Goal: Task Accomplishment & Management: Use online tool/utility

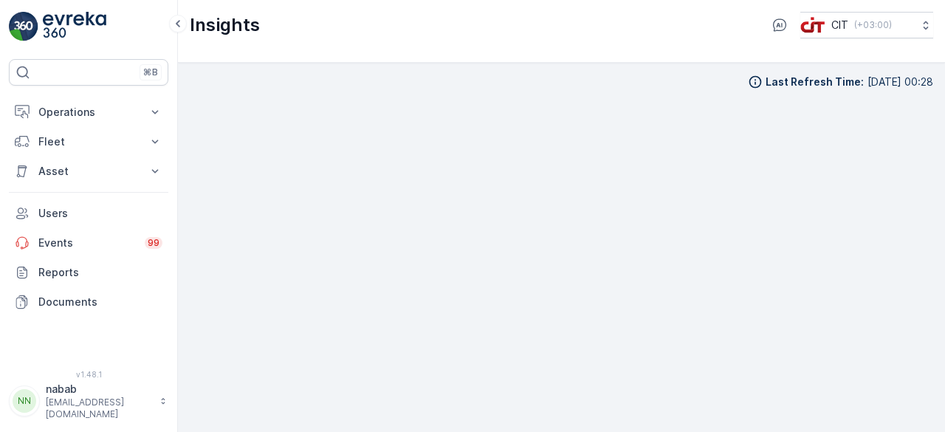
scroll to position [13, 0]
click at [74, 112] on p "Operations" at bounding box center [88, 112] width 100 height 15
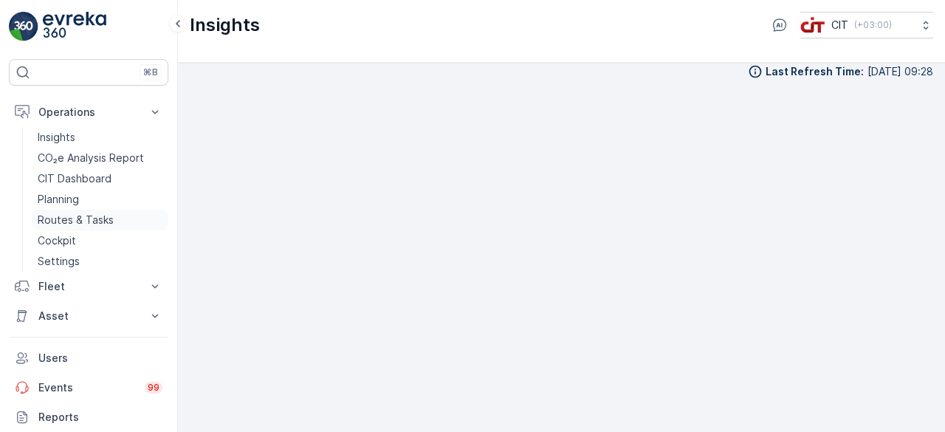
click at [81, 215] on p "Routes & Tasks" at bounding box center [76, 220] width 76 height 15
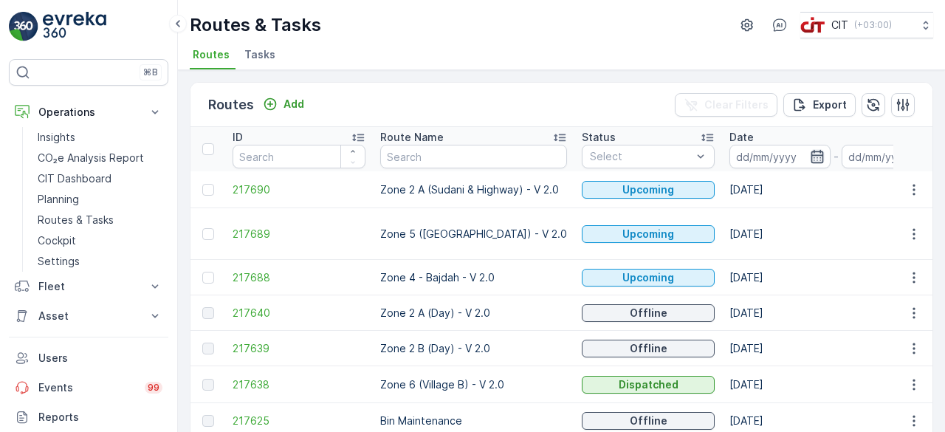
click at [811, 154] on icon "button" at bounding box center [817, 156] width 15 height 15
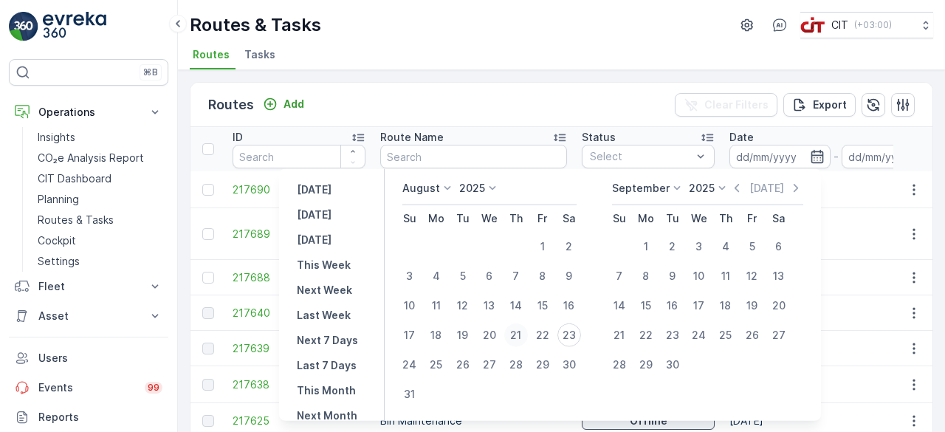
click at [525, 337] on div "21" at bounding box center [516, 335] width 24 height 24
type input "[DATE]"
click at [875, 331] on td "[DATE]" at bounding box center [835, 348] width 227 height 35
type input "[DATE]"
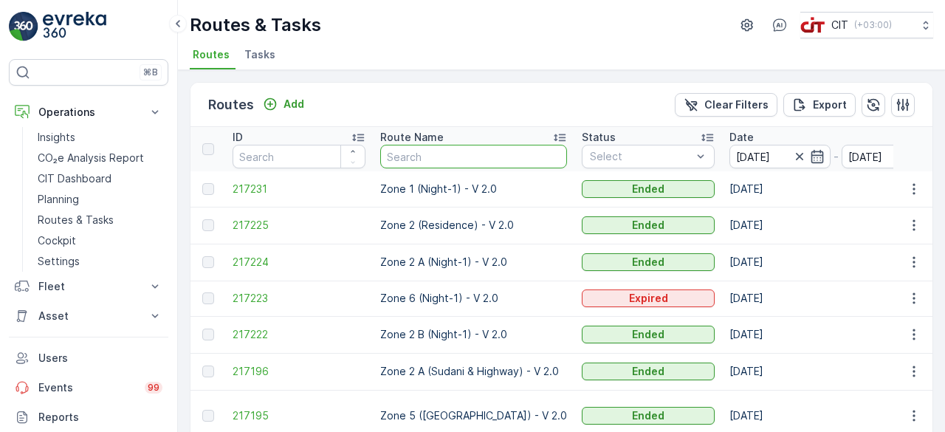
click at [467, 155] on input "text" at bounding box center [473, 157] width 187 height 24
type input "ZONE 4"
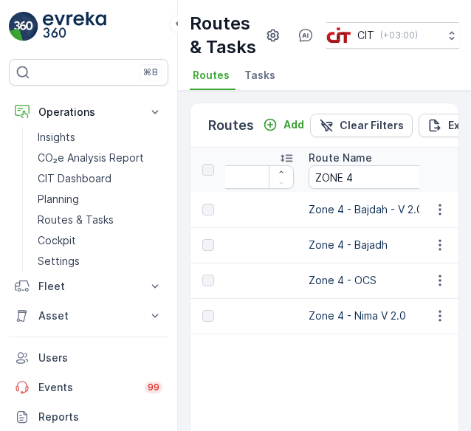
scroll to position [0, 71]
click at [357, 189] on input "ZONE 4" at bounding box center [375, 177] width 133 height 24
type input "ZONE 5"
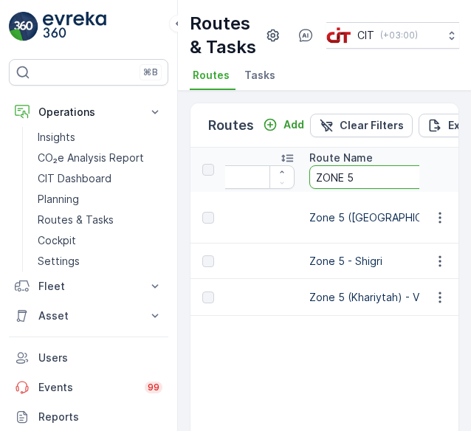
drag, startPoint x: 357, startPoint y: 204, endPoint x: 342, endPoint y: 309, distance: 106.0
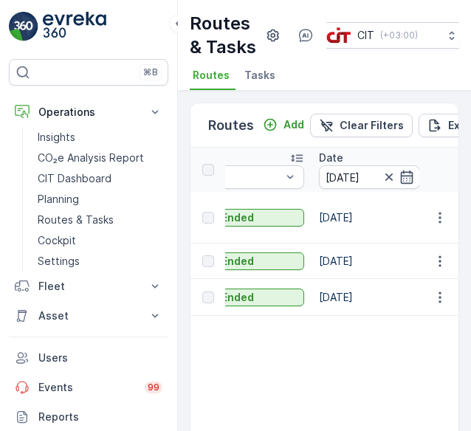
scroll to position [0, 411]
click at [399, 184] on icon "button" at bounding box center [405, 177] width 13 height 13
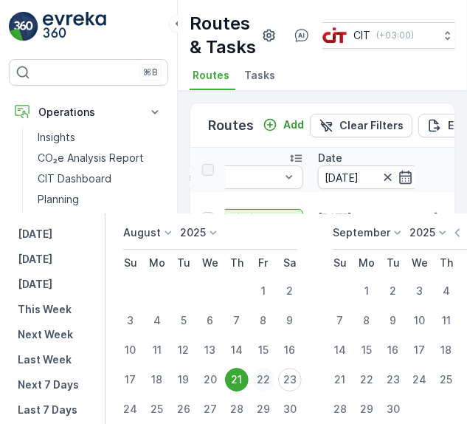
click at [267, 385] on div "22" at bounding box center [264, 380] width 24 height 24
type input "[DATE]"
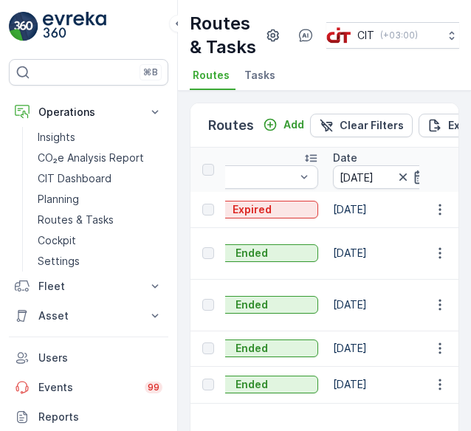
click at [414, 184] on icon "button" at bounding box center [420, 177] width 13 height 13
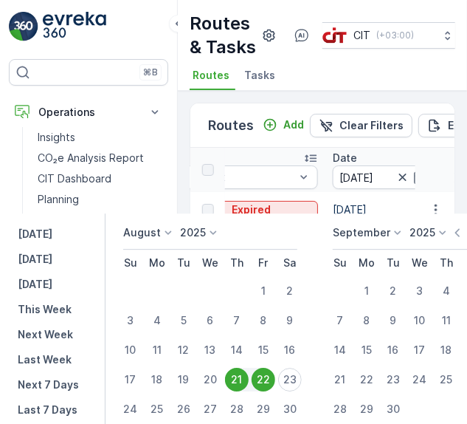
click at [235, 382] on div "21" at bounding box center [237, 380] width 24 height 24
type input "[DATE]"
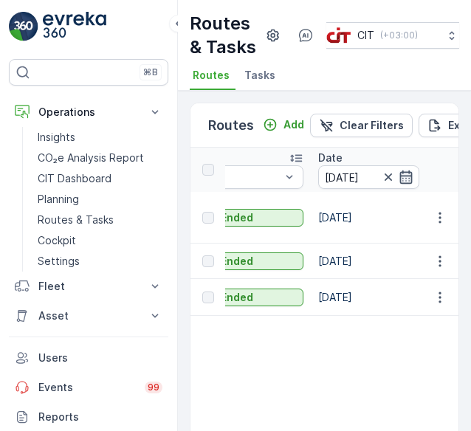
click at [399, 184] on icon "button" at bounding box center [405, 177] width 13 height 13
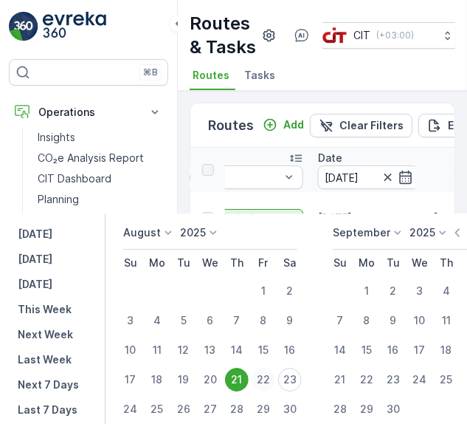
click at [270, 374] on div "22" at bounding box center [264, 380] width 24 height 24
type input "[DATE]"
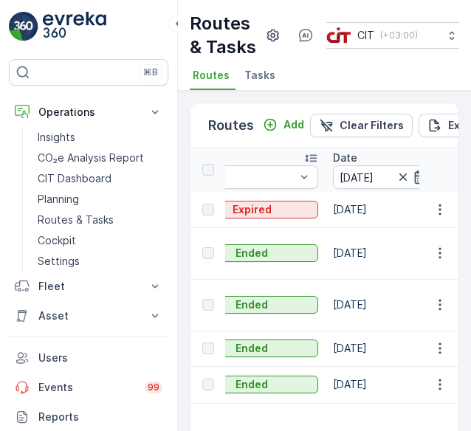
click at [414, 184] on icon "button" at bounding box center [420, 177] width 13 height 13
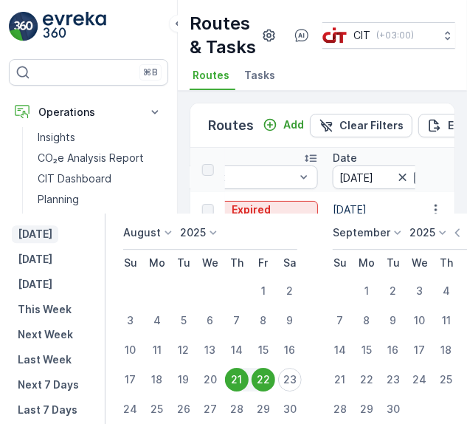
click at [52, 238] on p "[DATE]" at bounding box center [35, 234] width 35 height 15
type input "[DATE]"
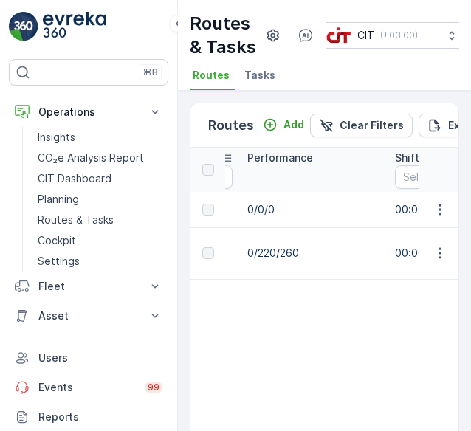
scroll to position [0, 1124]
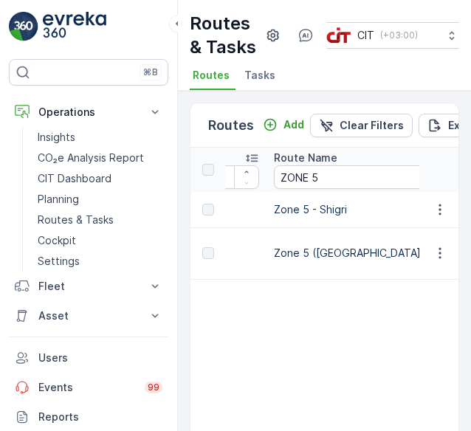
scroll to position [0, 106]
click at [328, 189] on input "ZONE 5" at bounding box center [376, 177] width 202 height 24
type input "ZONE 4"
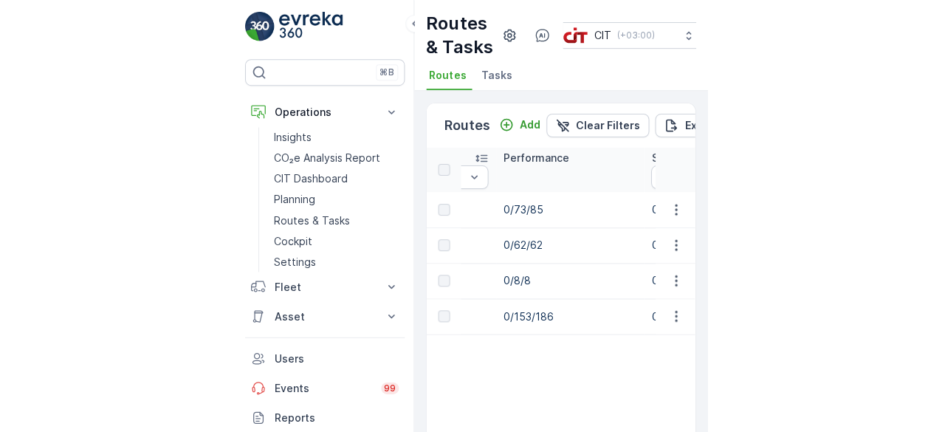
scroll to position [0, 1076]
